Goal: Find specific page/section: Find specific page/section

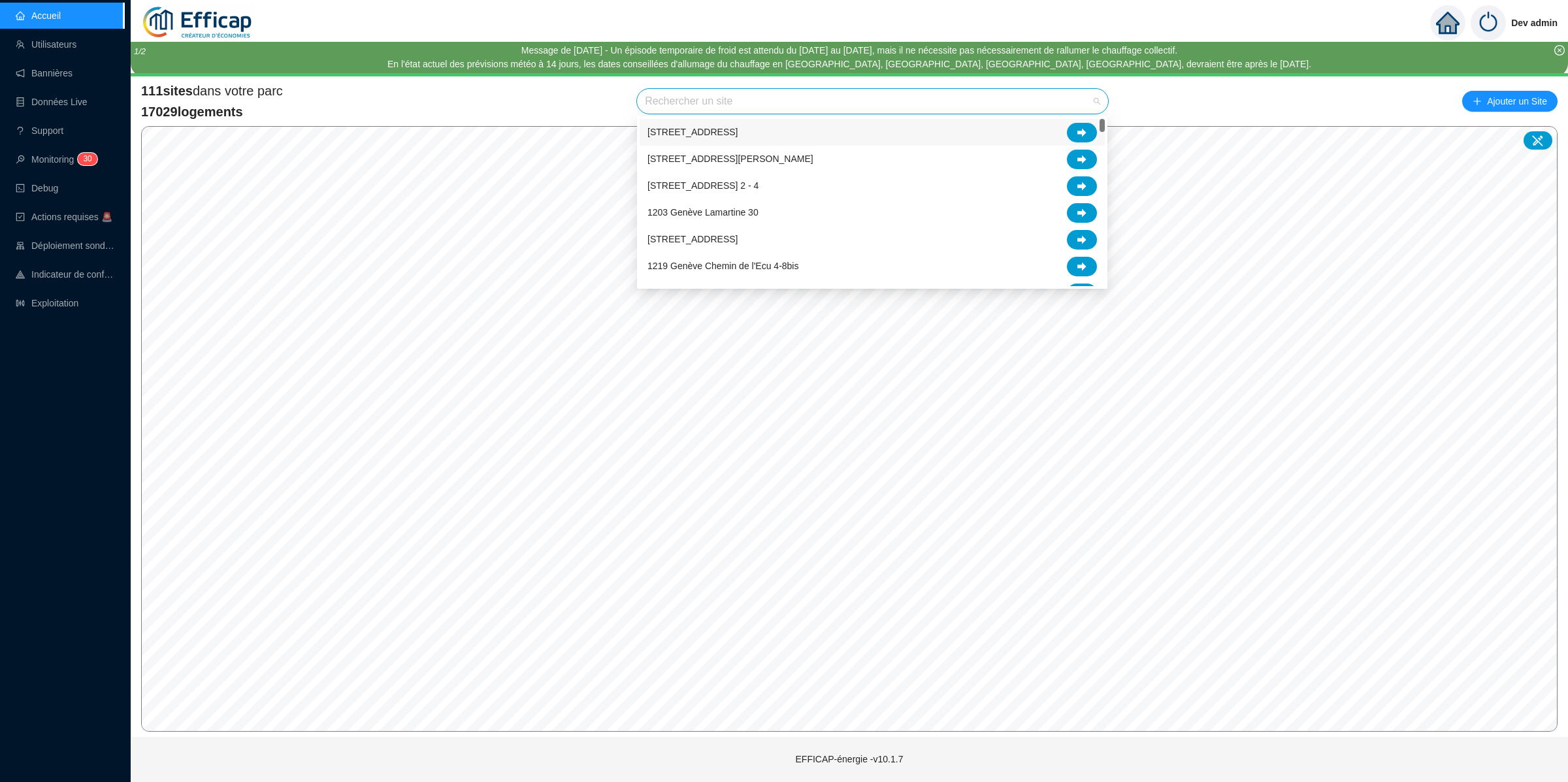
click at [1038, 96] on input "search" at bounding box center [867, 101] width 444 height 25
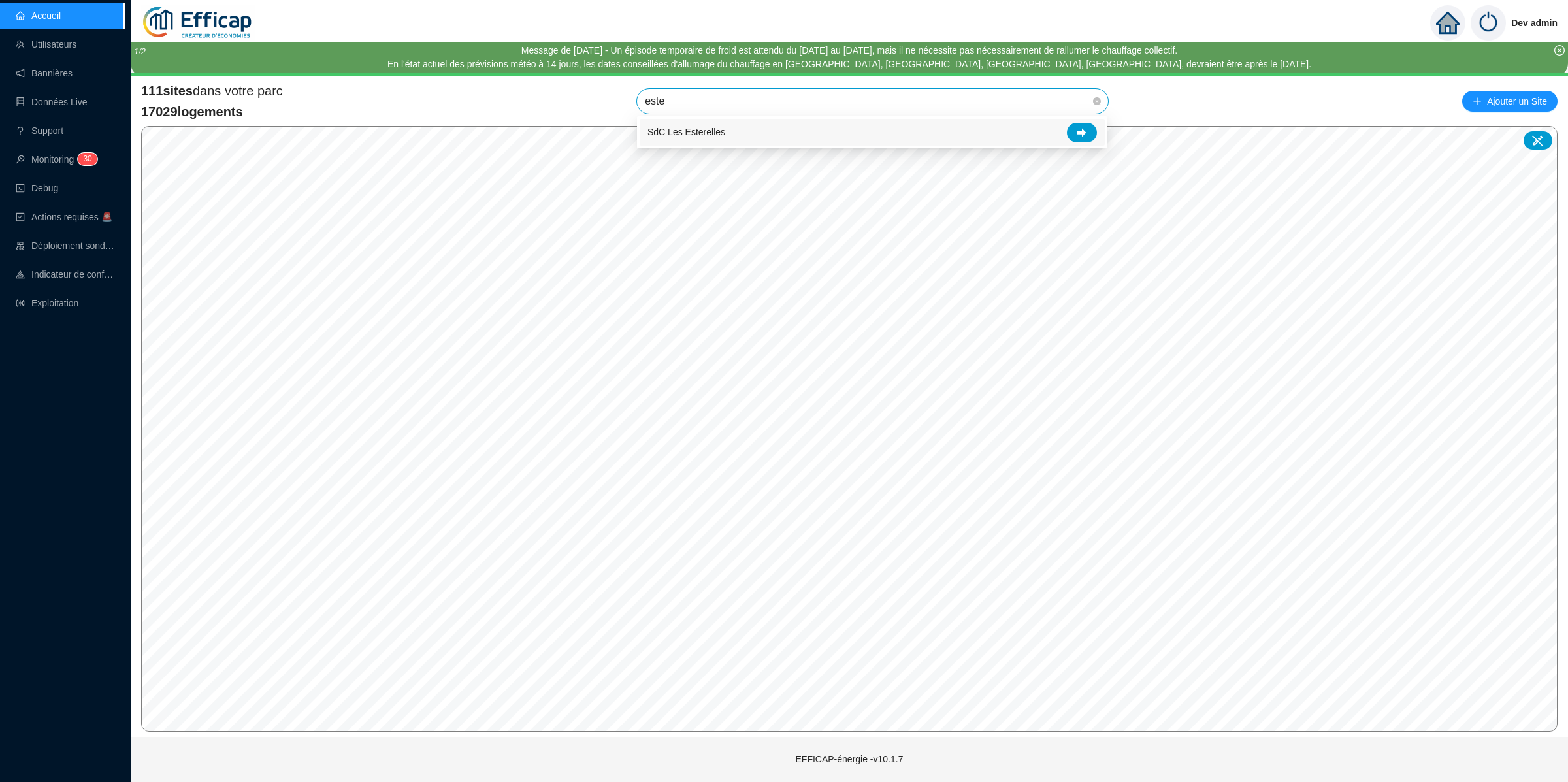
type input "ester"
click at [1073, 132] on div at bounding box center [1081, 132] width 30 height 19
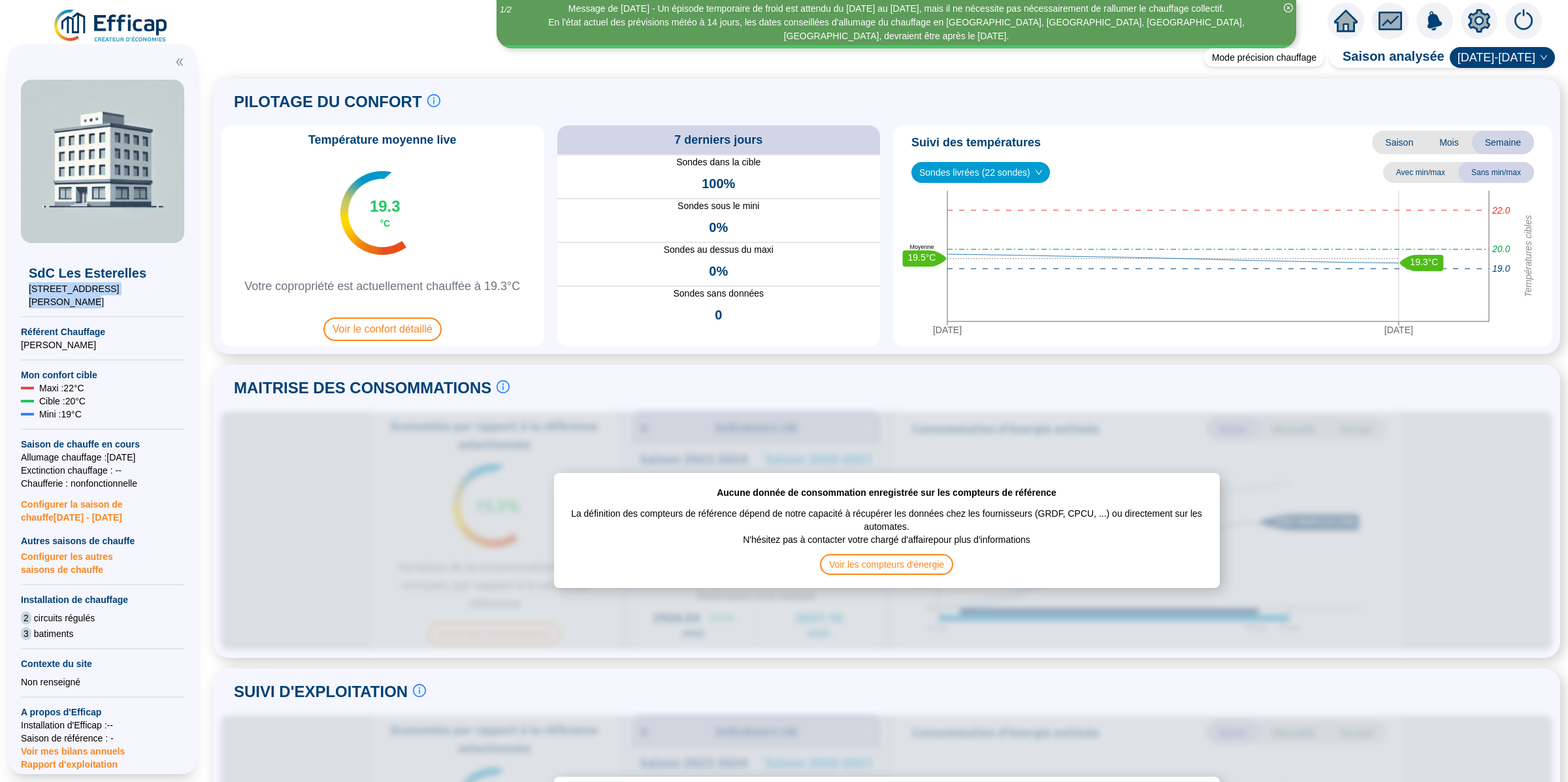
drag, startPoint x: 29, startPoint y: 286, endPoint x: 167, endPoint y: 286, distance: 138.0
click at [167, 286] on span "[STREET_ADDRESS][PERSON_NAME]" at bounding box center [102, 295] width 148 height 26
copy span "[STREET_ADDRESS][PERSON_NAME]"
